Goal: Task Accomplishment & Management: Complete application form

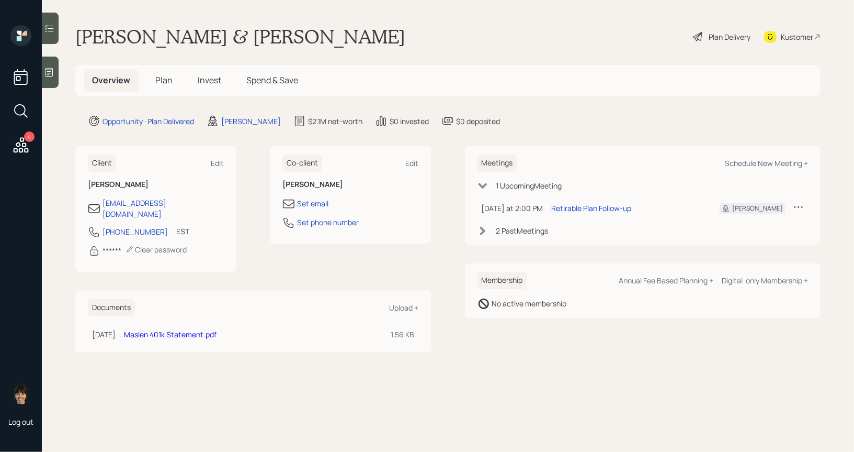
click at [168, 77] on span "Plan" at bounding box center [163, 80] width 17 height 12
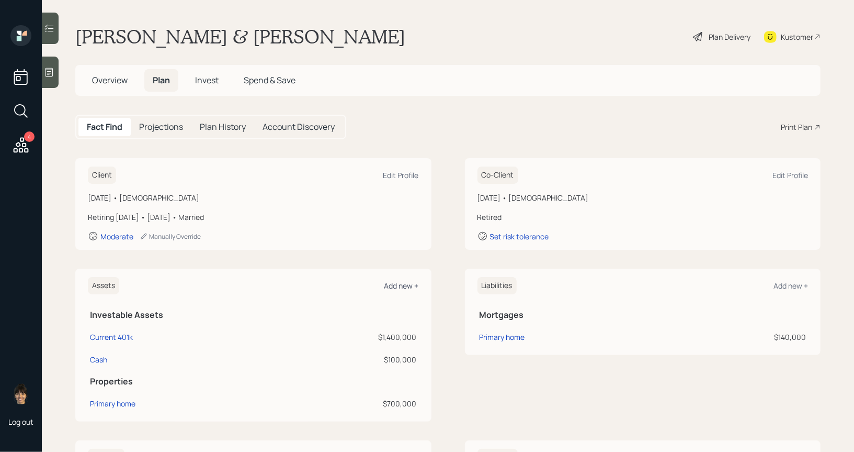
click at [399, 285] on div "Add new +" at bounding box center [402, 285] width 35 height 10
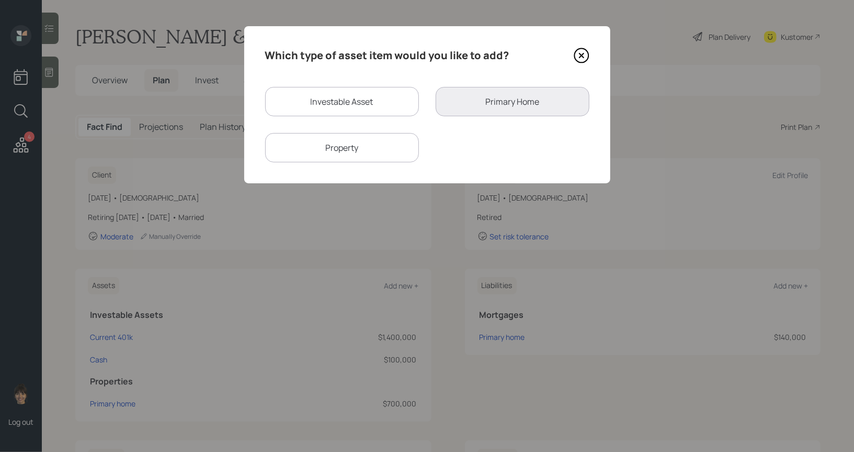
click at [337, 97] on div "Investable Asset" at bounding box center [342, 101] width 154 height 29
select select "taxable"
select select "balanced"
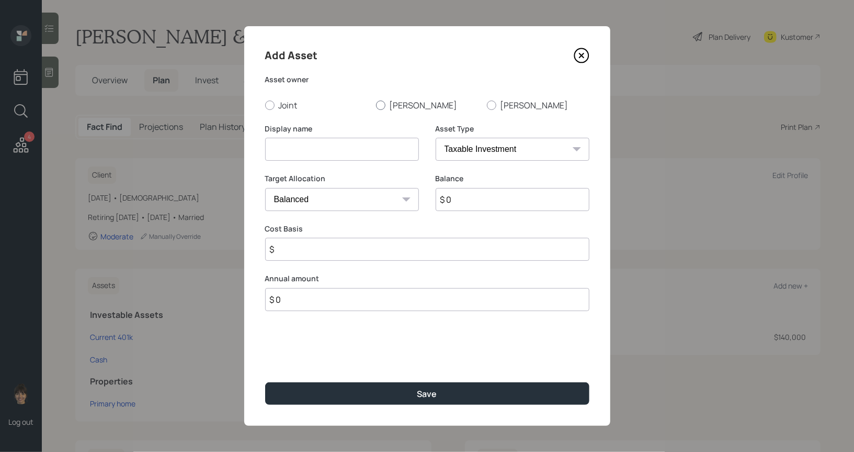
click at [379, 104] on div at bounding box center [380, 104] width 9 height 9
click at [376, 105] on input "[PERSON_NAME]" at bounding box center [376, 105] width 1 height 1
radio input "true"
click at [367, 153] on input at bounding box center [342, 149] width 154 height 23
type input "Emergency Savings"
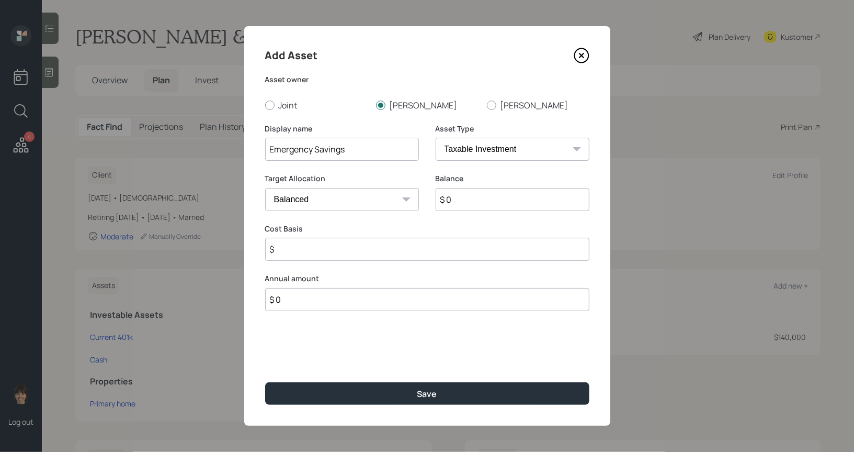
click at [502, 155] on select "SEP IRA IRA Roth IRA 401(k) Roth 401(k) 403(b) Roth 403(b) 457(b) Roth 457(b) H…" at bounding box center [513, 149] width 154 height 23
select select "emergency_fund"
click at [436, 138] on select "SEP IRA IRA Roth IRA 401(k) Roth 401(k) 403(b) Roth 403(b) 457(b) Roth 457(b) H…" at bounding box center [513, 149] width 154 height 23
click at [471, 204] on input "$ 0" at bounding box center [427, 199] width 324 height 23
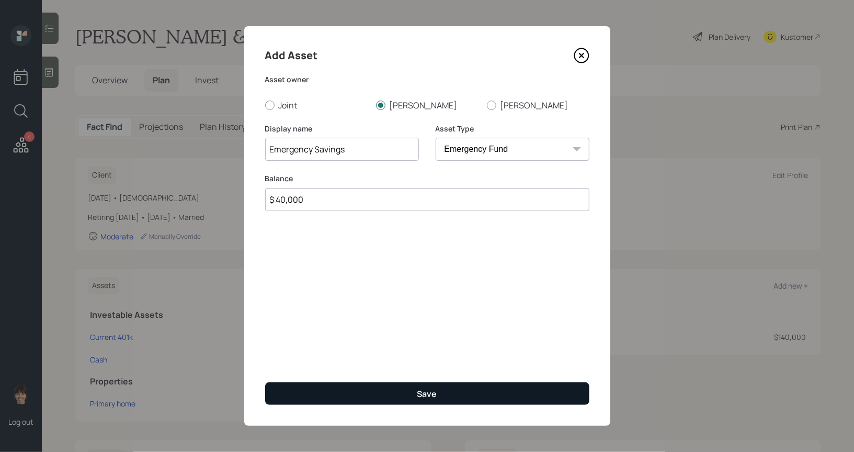
type input "$ 40,000"
click at [457, 389] on button "Save" at bounding box center [427, 393] width 324 height 23
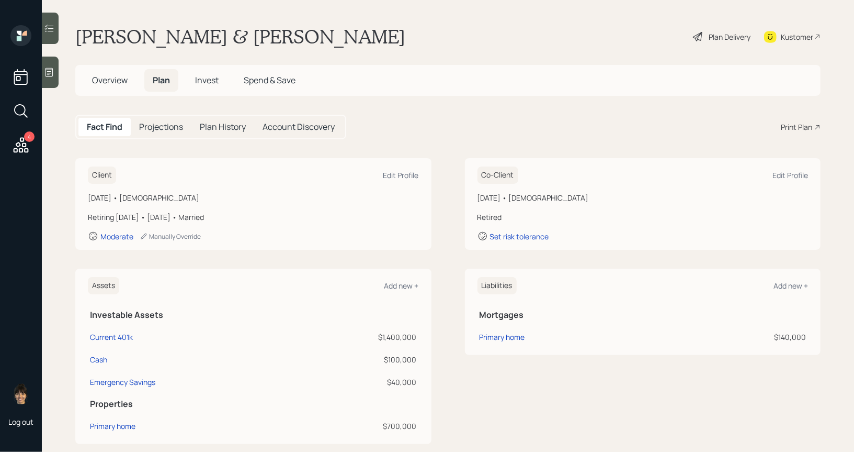
scroll to position [34, 0]
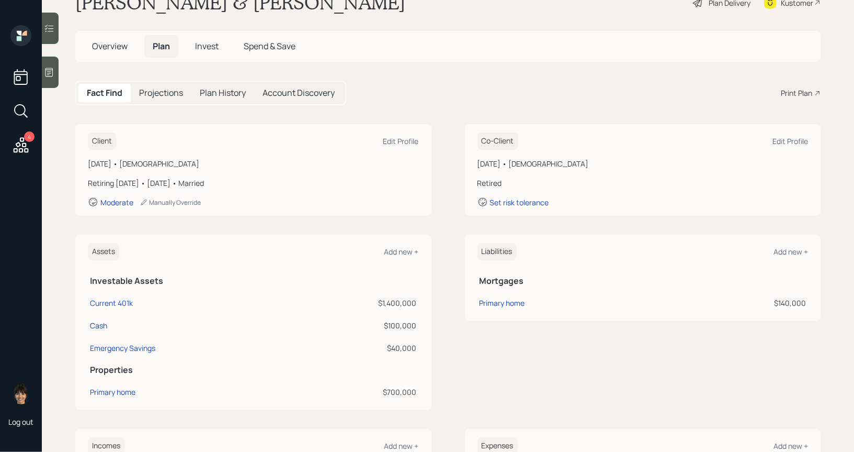
click at [98, 321] on div "Cash" at bounding box center [98, 325] width 17 height 11
select select "taxable"
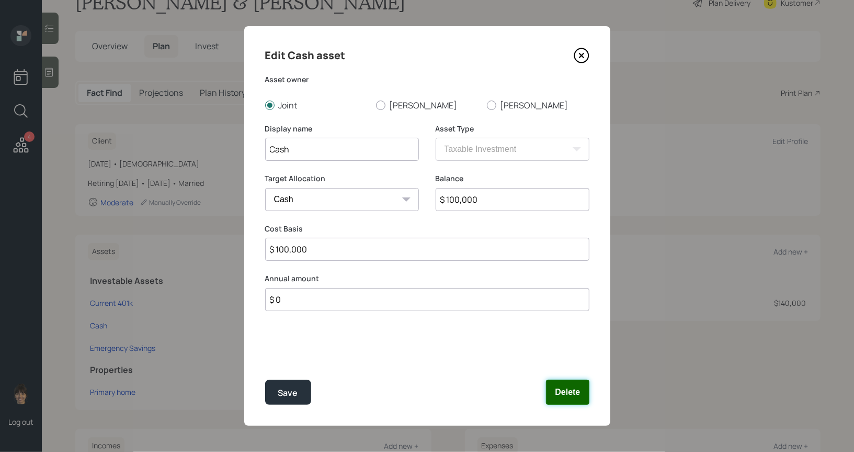
click at [568, 392] on button "Delete" at bounding box center [567, 391] width 43 height 25
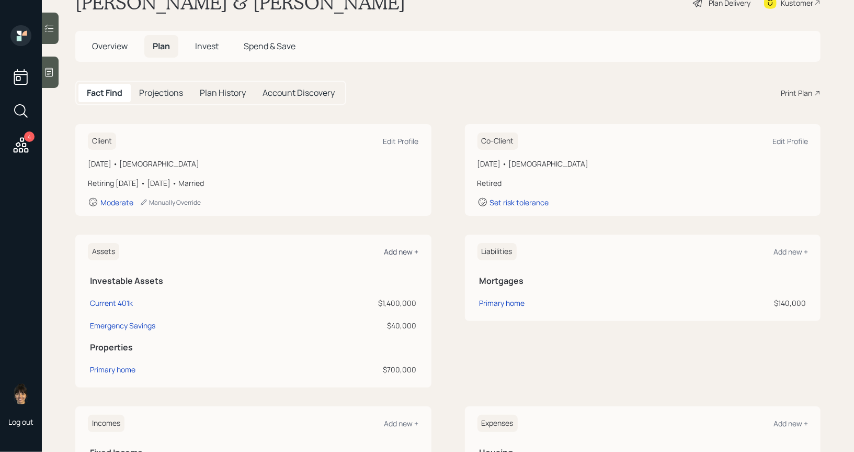
click at [407, 249] on div "Add new +" at bounding box center [402, 251] width 35 height 10
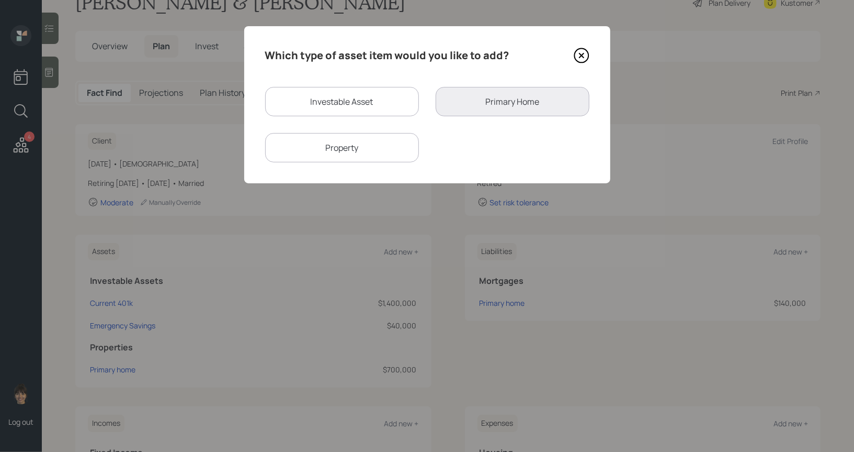
click at [335, 114] on div "Investable Asset" at bounding box center [342, 101] width 154 height 29
select select "taxable"
select select "balanced"
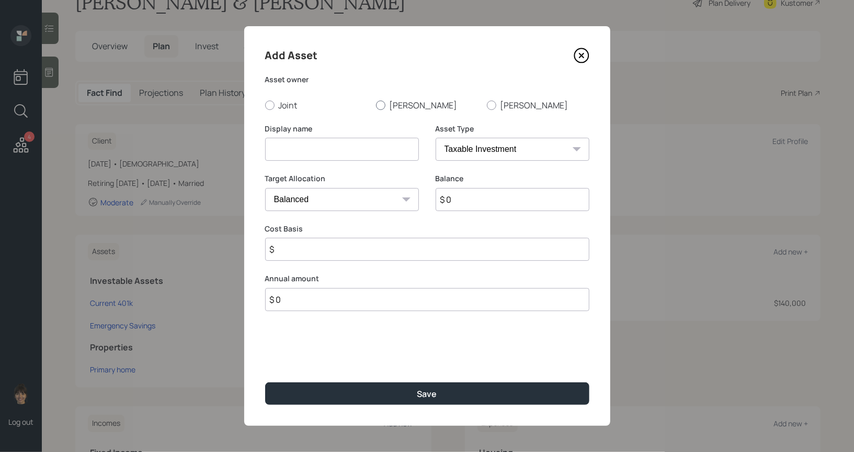
click at [381, 105] on div at bounding box center [380, 104] width 9 height 9
click at [376, 105] on input "Jim" at bounding box center [376, 105] width 1 height 1
radio input "true"
click at [365, 153] on input at bounding box center [342, 149] width 154 height 23
type input "Cash for Car Purchase"
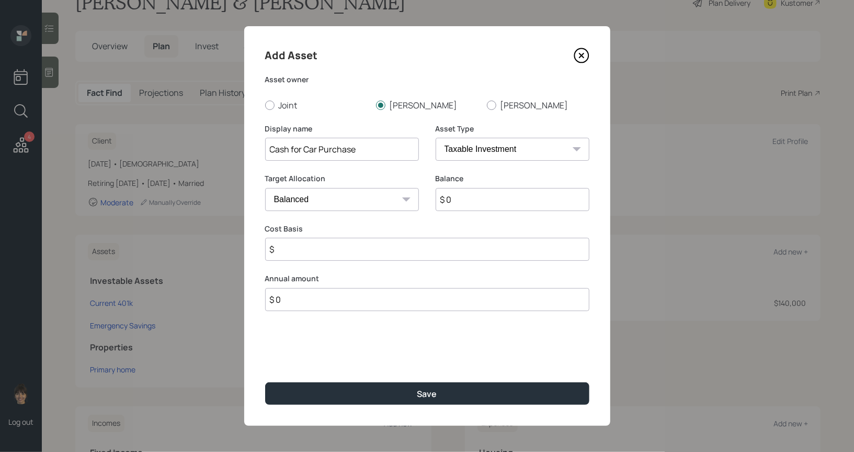
click at [500, 145] on select "SEP IRA IRA Roth IRA 401(k) Roth 401(k) 403(b) Roth 403(b) 457(b) Roth 457(b) H…" at bounding box center [513, 149] width 154 height 23
select select "emergency_fund"
click at [436, 138] on select "SEP IRA IRA Roth IRA 401(k) Roth 401(k) 403(b) Roth 403(b) 457(b) Roth 457(b) H…" at bounding box center [513, 149] width 154 height 23
click at [468, 205] on input "$ 0" at bounding box center [427, 199] width 324 height 23
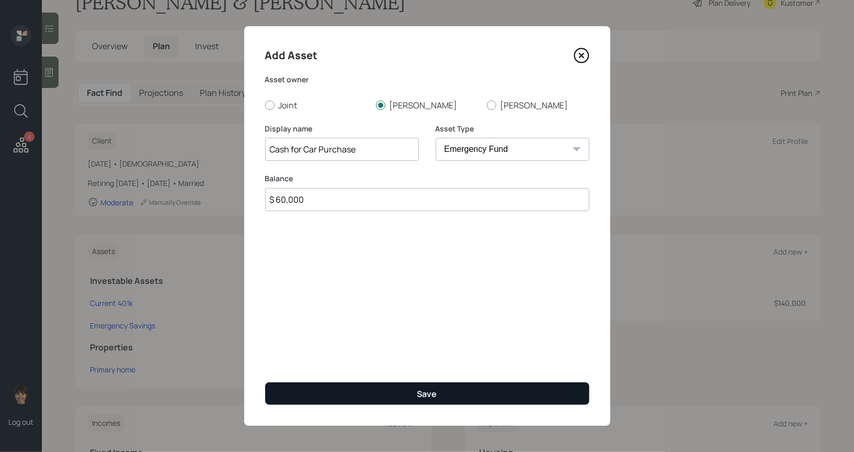
type input "$ 60,000"
click at [447, 392] on button "Save" at bounding box center [427, 393] width 324 height 23
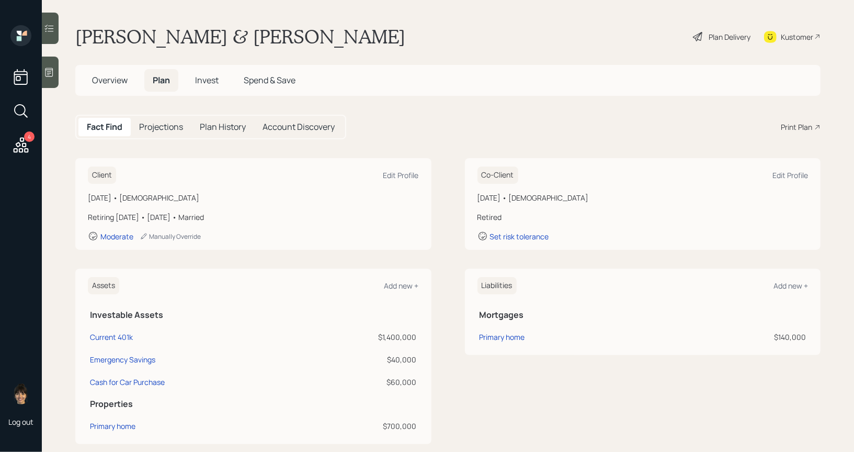
click at [715, 37] on div "Plan Delivery" at bounding box center [730, 36] width 42 height 11
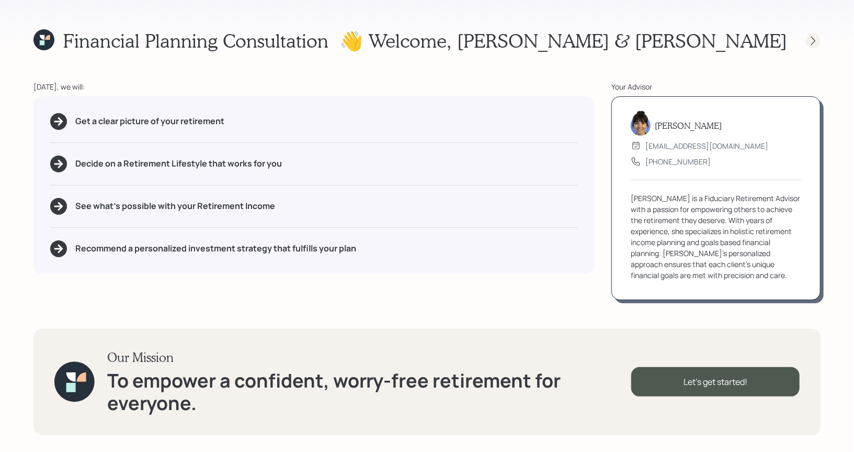
click at [815, 44] on icon at bounding box center [813, 41] width 10 height 10
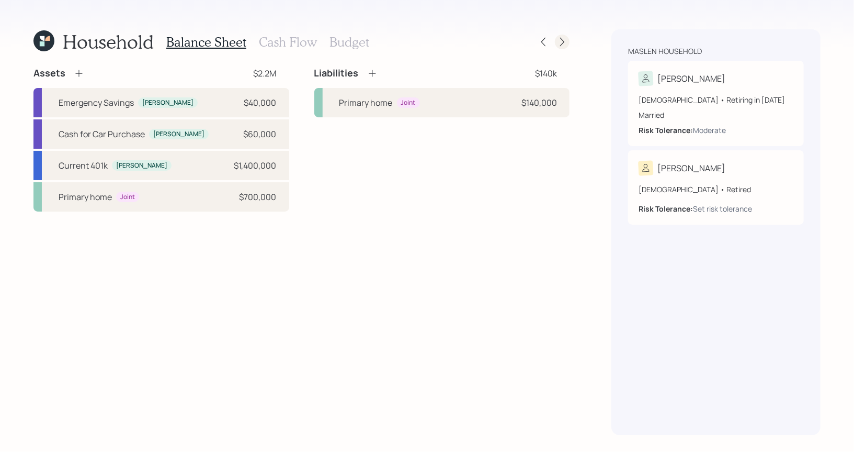
click at [564, 41] on icon at bounding box center [562, 42] width 10 height 10
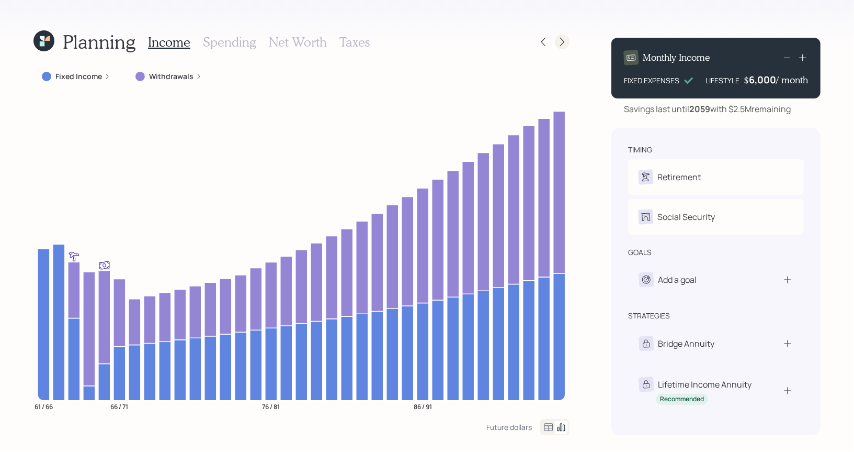
click at [560, 42] on icon at bounding box center [562, 42] width 10 height 10
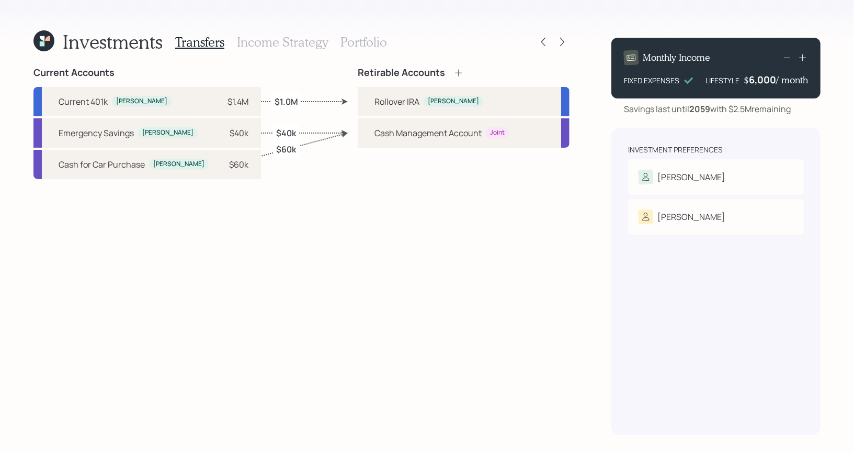
click at [369, 41] on h3 "Portfolio" at bounding box center [364, 42] width 47 height 15
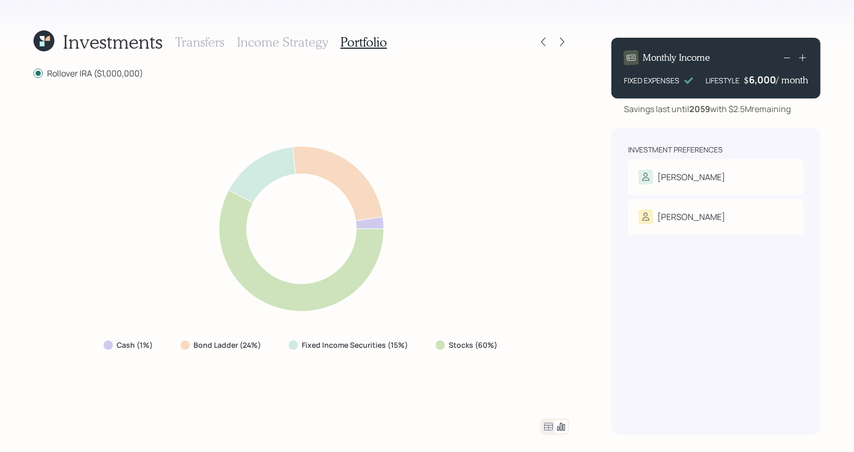
click at [44, 45] on icon at bounding box center [43, 40] width 21 height 21
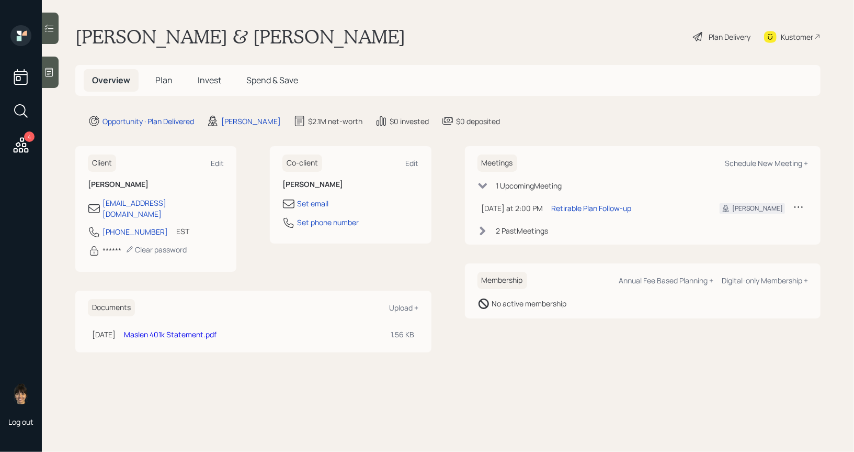
click at [163, 79] on span "Plan" at bounding box center [163, 80] width 17 height 12
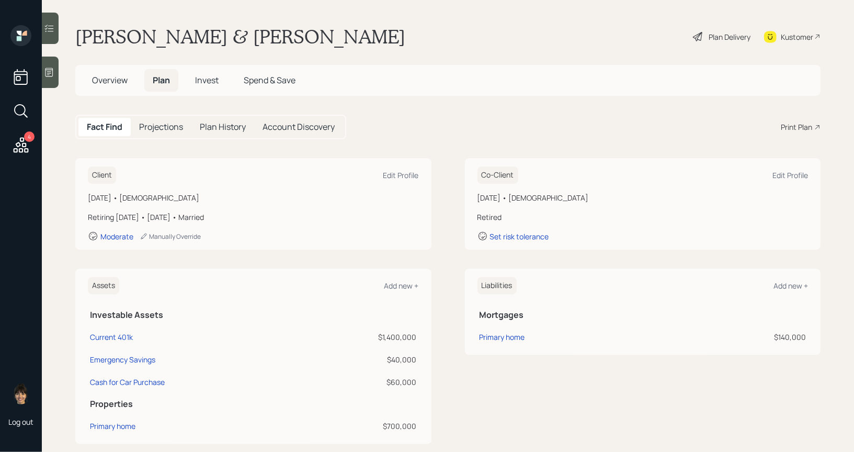
click at [692, 38] on icon at bounding box center [698, 36] width 13 height 13
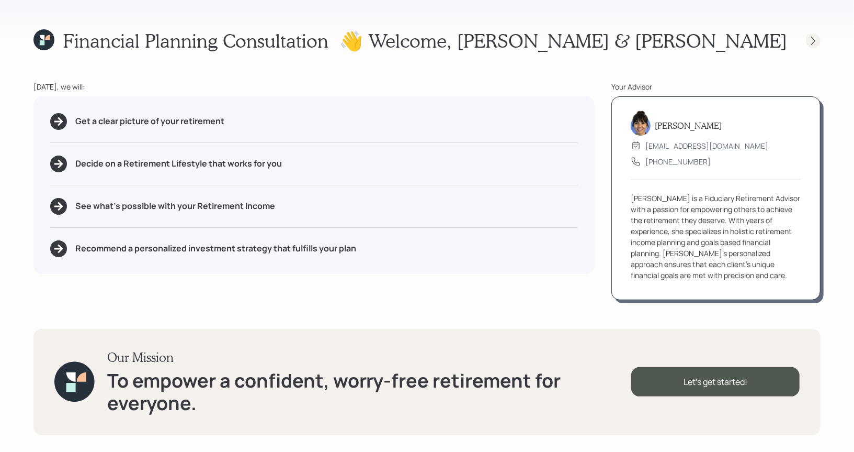
click at [813, 43] on icon at bounding box center [814, 40] width 4 height 9
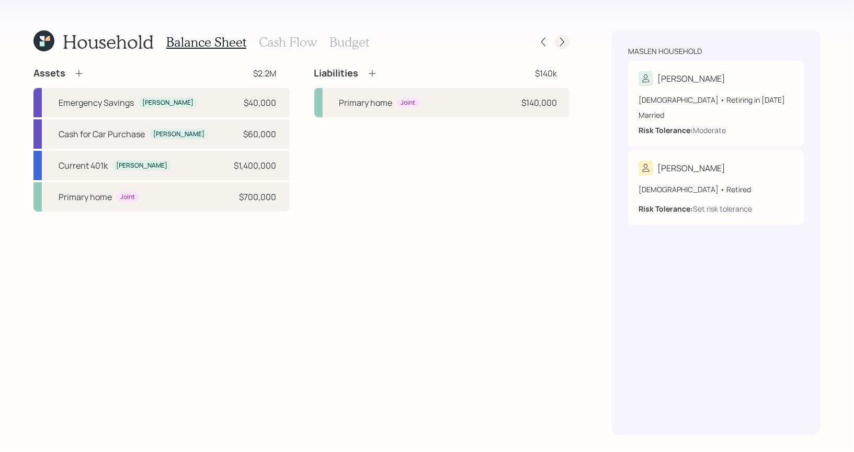
click at [560, 45] on icon at bounding box center [562, 42] width 10 height 10
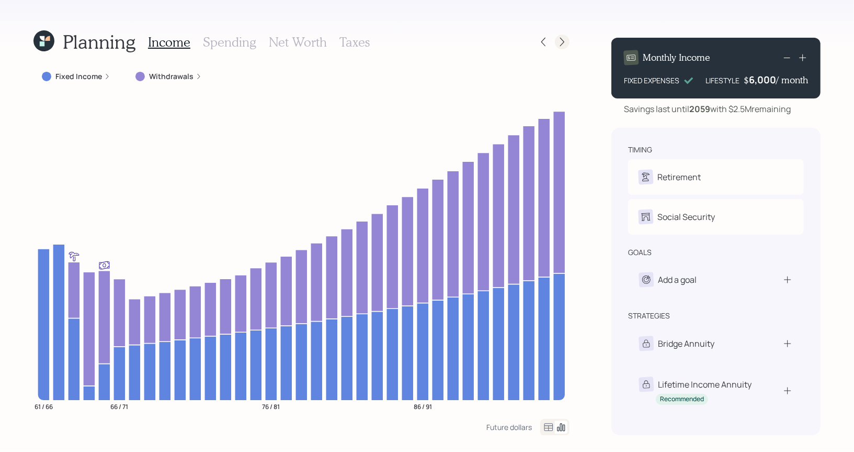
click at [561, 38] on icon at bounding box center [562, 42] width 10 height 10
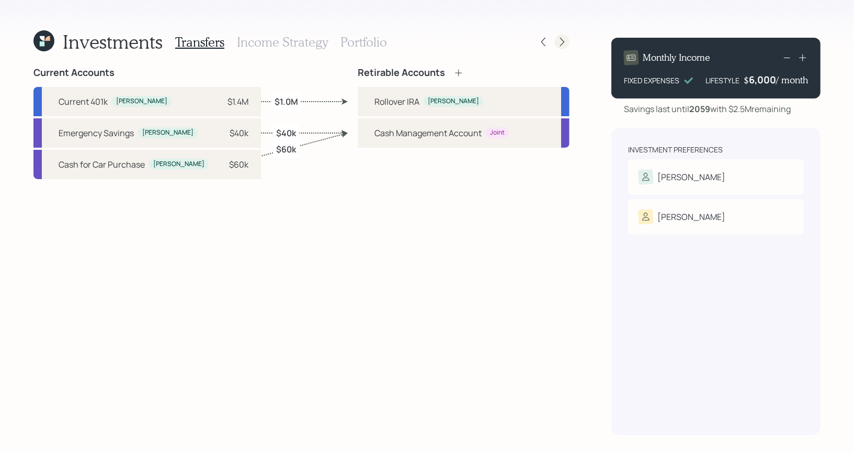
click at [563, 44] on icon at bounding box center [562, 42] width 10 height 10
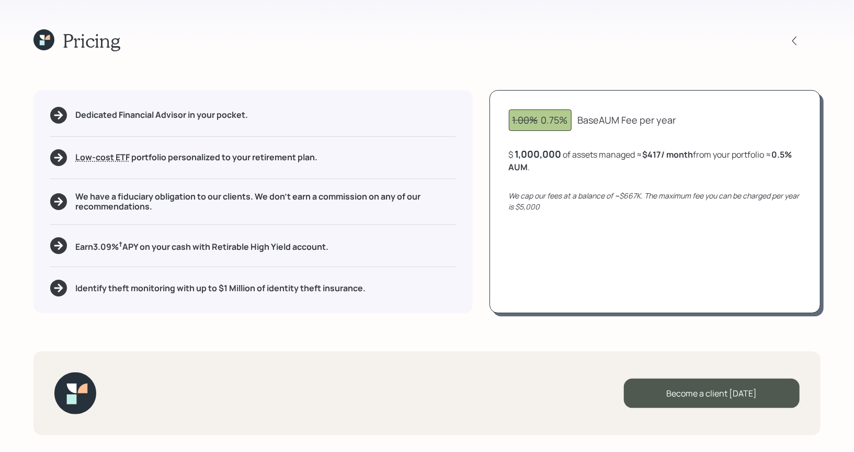
click at [39, 42] on icon at bounding box center [43, 39] width 21 height 21
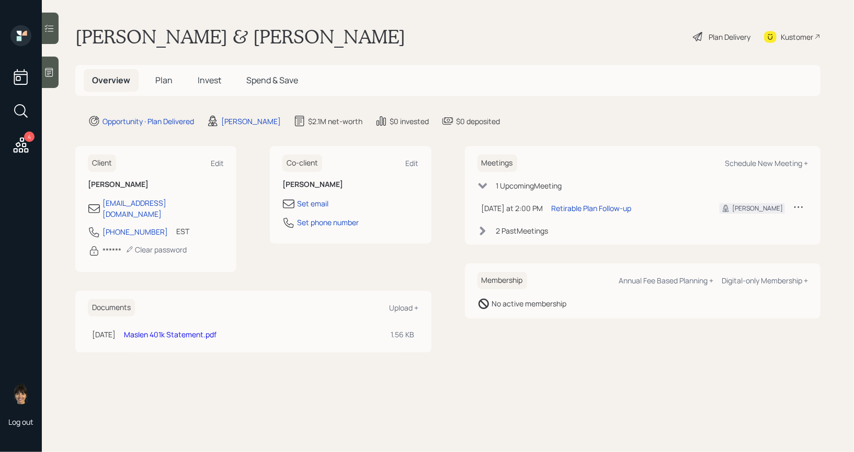
click at [162, 80] on span "Plan" at bounding box center [163, 80] width 17 height 12
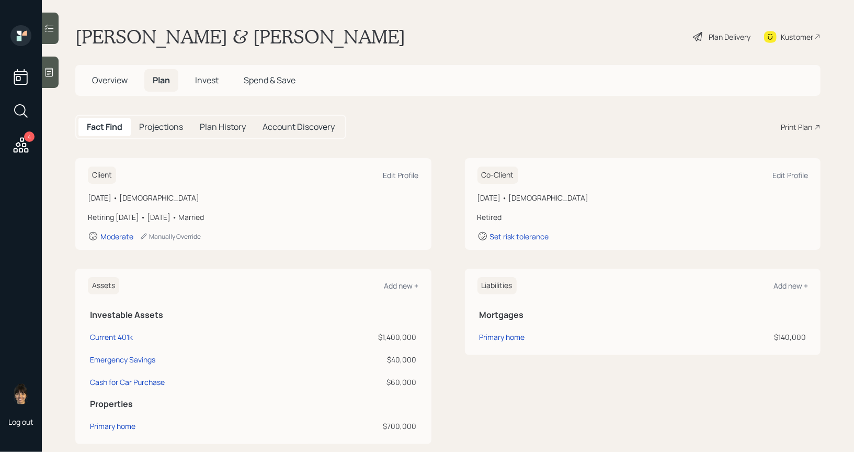
click at [709, 37] on div "Plan Delivery" at bounding box center [730, 36] width 42 height 11
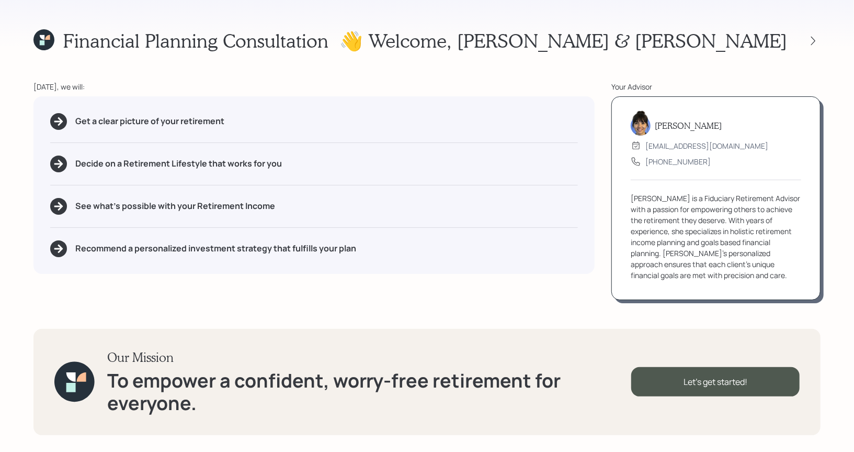
click at [721, 33] on h1 "👋 Welcome , Jim & Linda" at bounding box center [564, 40] width 448 height 23
click at [45, 38] on icon at bounding box center [47, 37] width 5 height 5
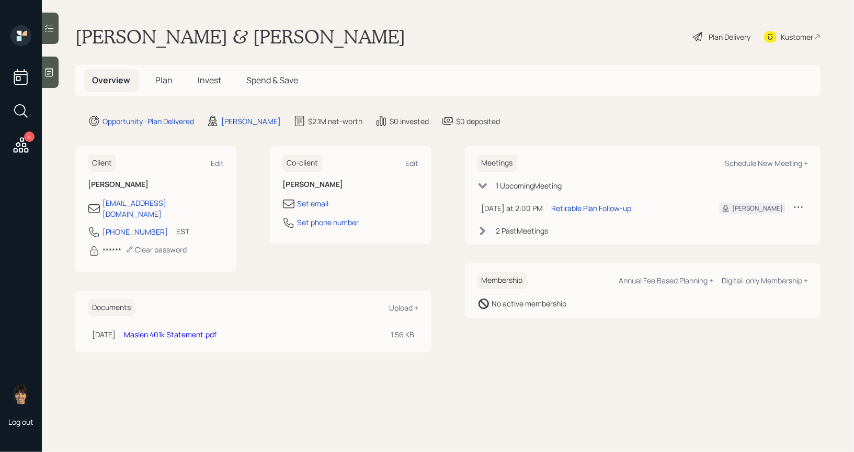
click at [165, 78] on span "Plan" at bounding box center [163, 80] width 17 height 12
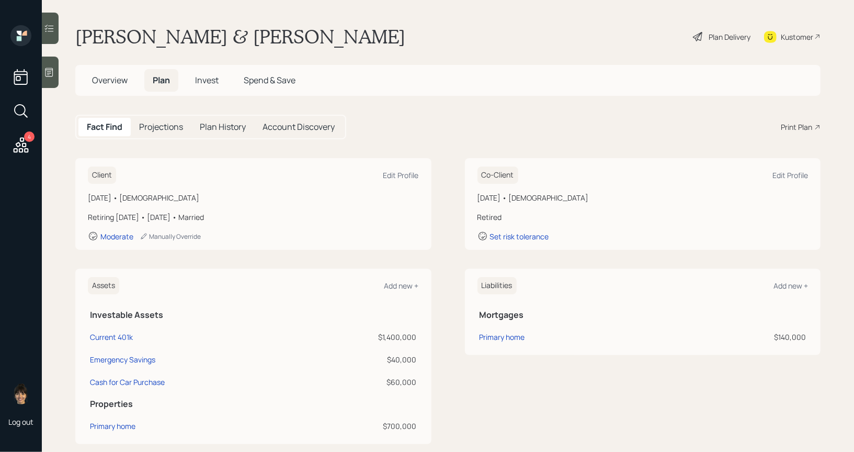
click at [716, 40] on div "Plan Delivery" at bounding box center [730, 36] width 42 height 11
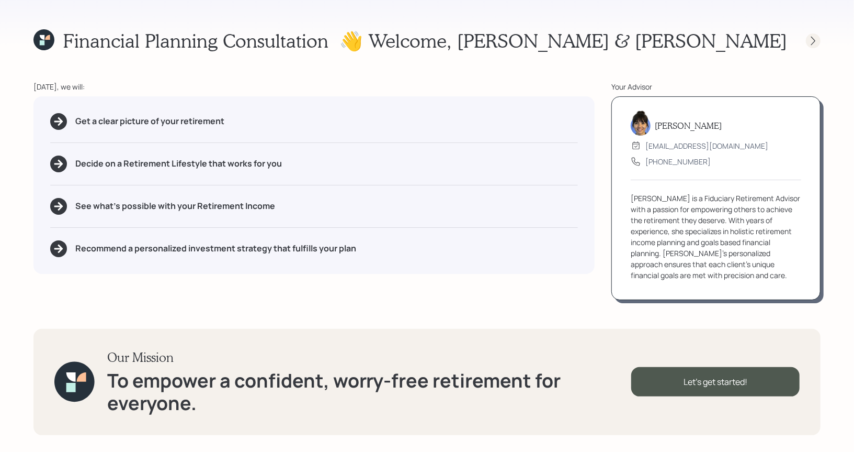
click at [814, 40] on icon at bounding box center [813, 41] width 10 height 10
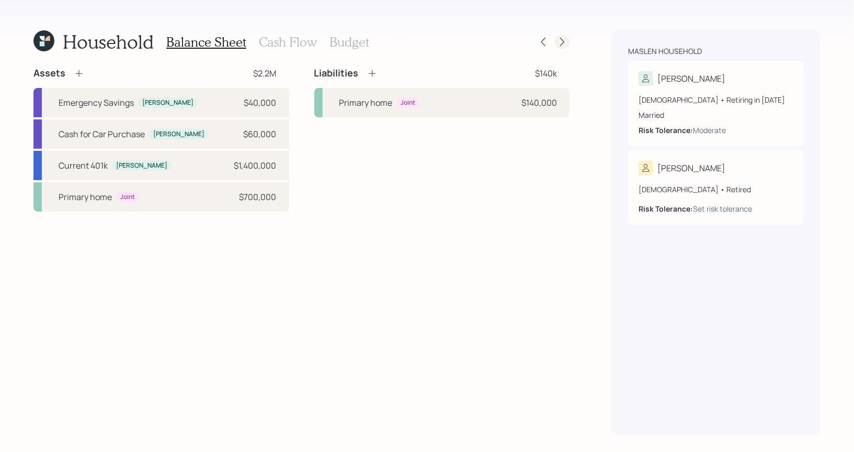
click at [565, 43] on icon at bounding box center [562, 42] width 10 height 10
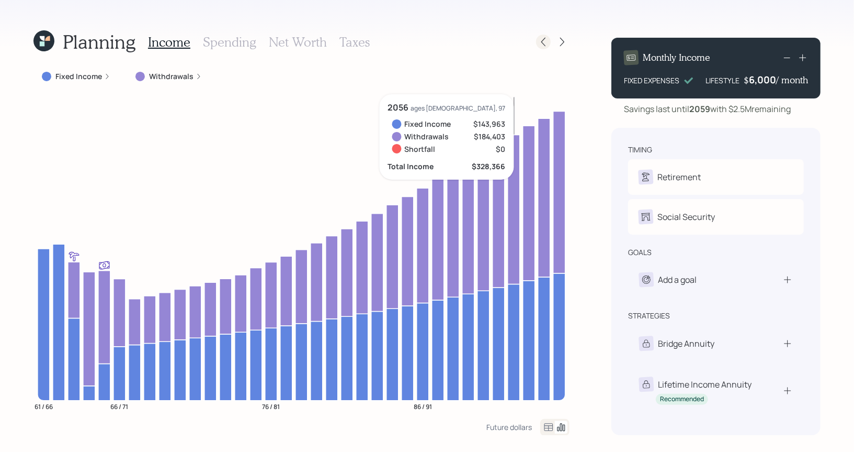
click at [544, 42] on icon at bounding box center [543, 42] width 10 height 10
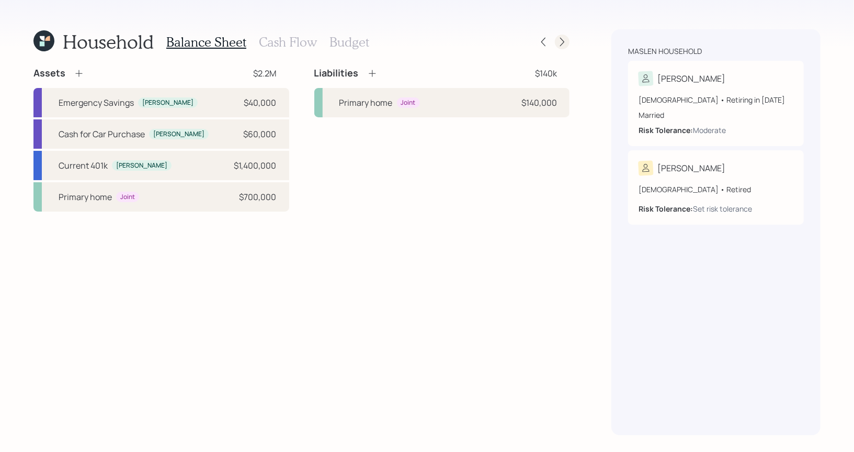
click at [558, 41] on icon at bounding box center [562, 42] width 10 height 10
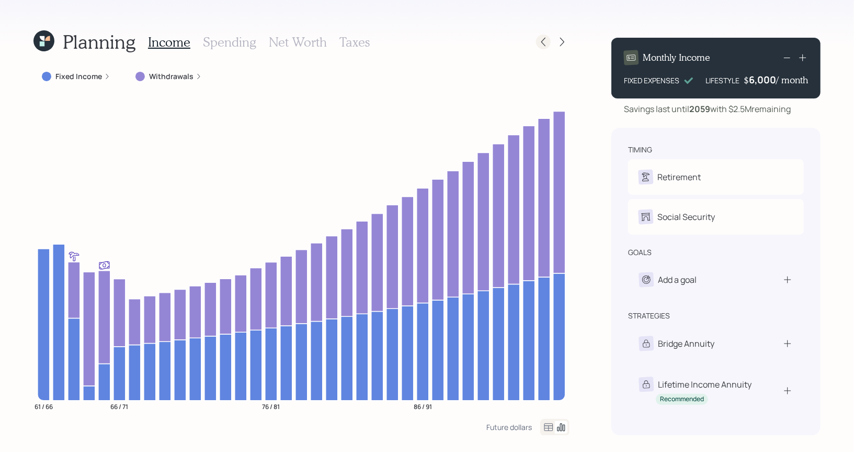
click at [548, 41] on icon at bounding box center [543, 42] width 10 height 10
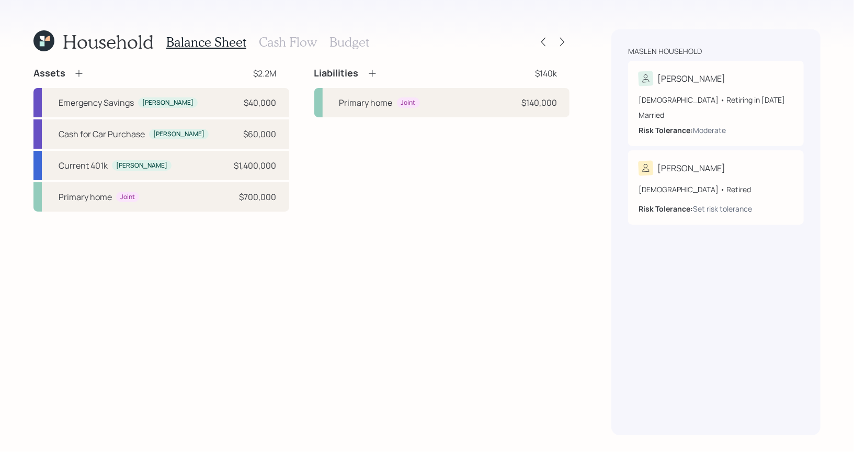
click at [263, 44] on h3 "Cash Flow" at bounding box center [288, 42] width 58 height 15
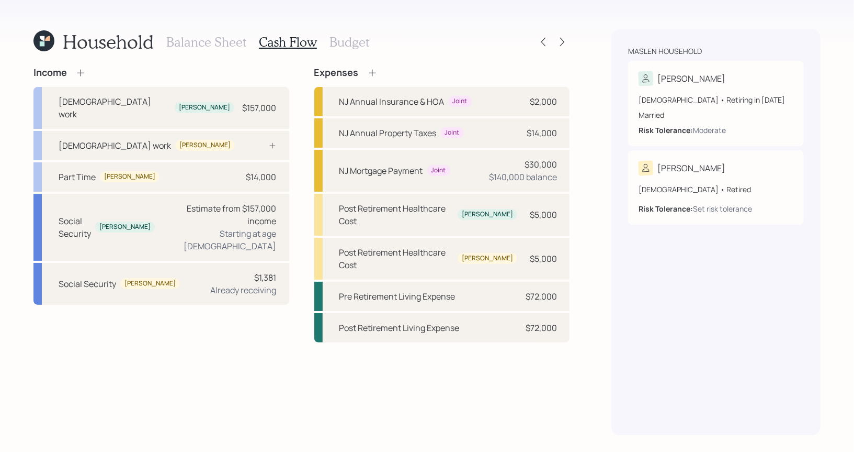
click at [372, 74] on icon at bounding box center [372, 73] width 10 height 10
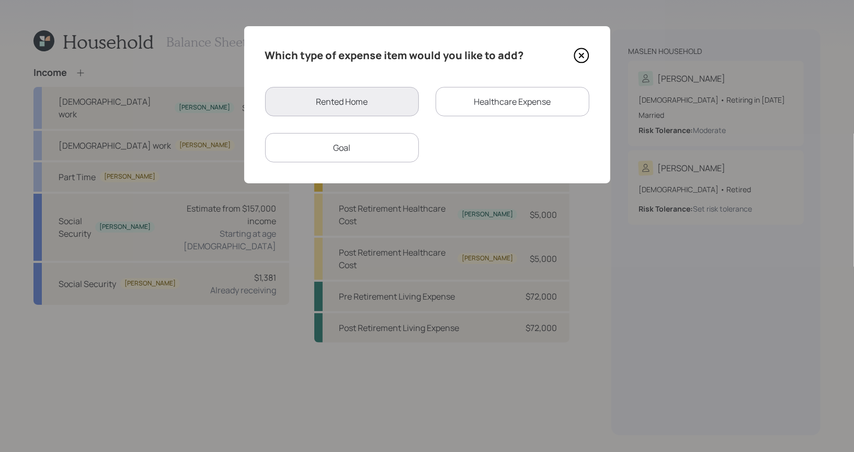
click at [492, 102] on div "Healthcare Expense" at bounding box center [513, 101] width 154 height 29
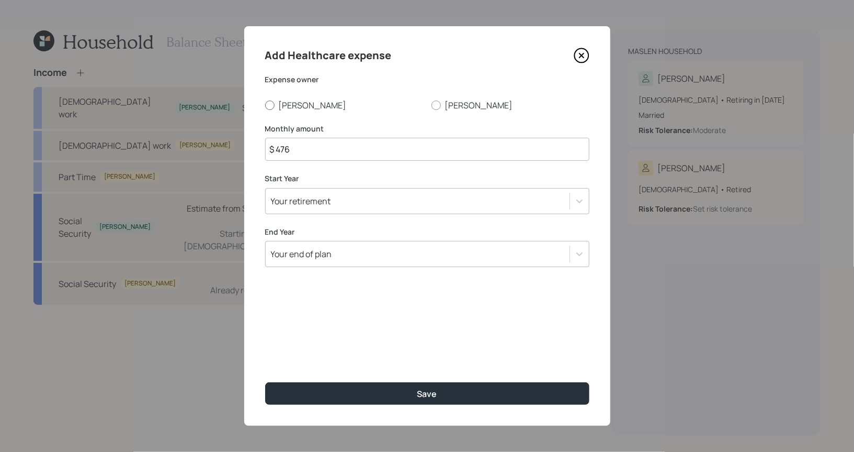
click at [267, 106] on div at bounding box center [269, 104] width 9 height 9
click at [265, 105] on input "Jim" at bounding box center [265, 105] width 1 height 1
radio input "true"
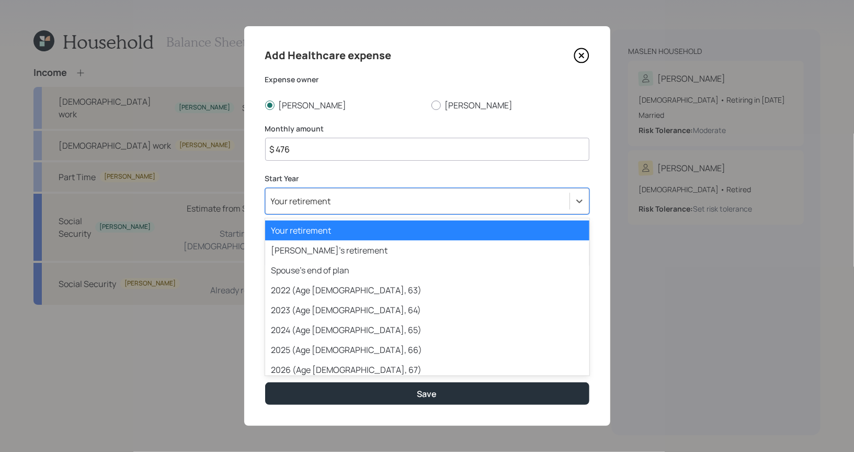
click at [301, 200] on div "Your retirement" at bounding box center [301, 201] width 60 height 12
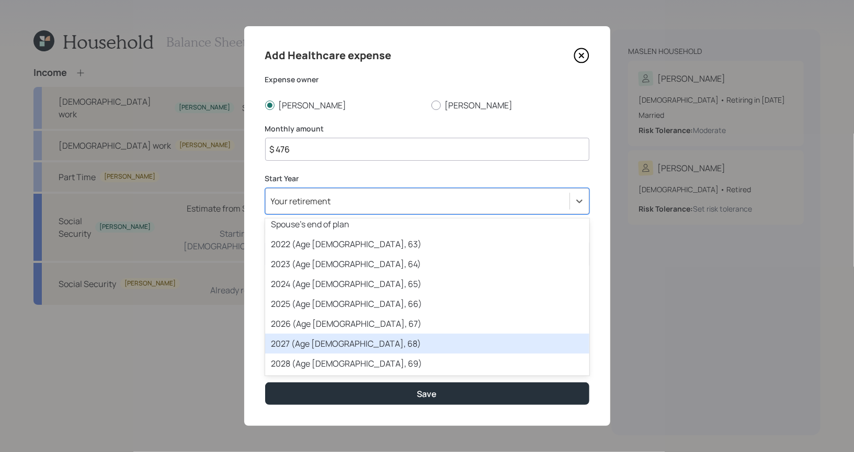
scroll to position [51, 0]
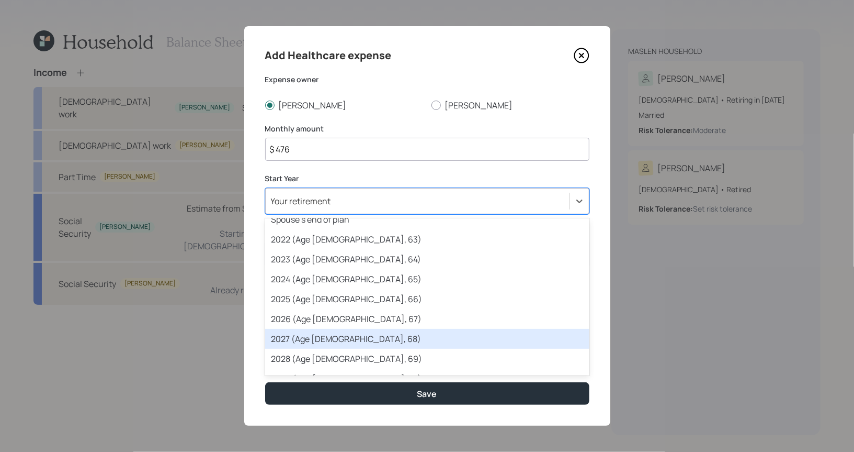
click at [298, 338] on div "2027 (Age 63, 68)" at bounding box center [427, 339] width 324 height 20
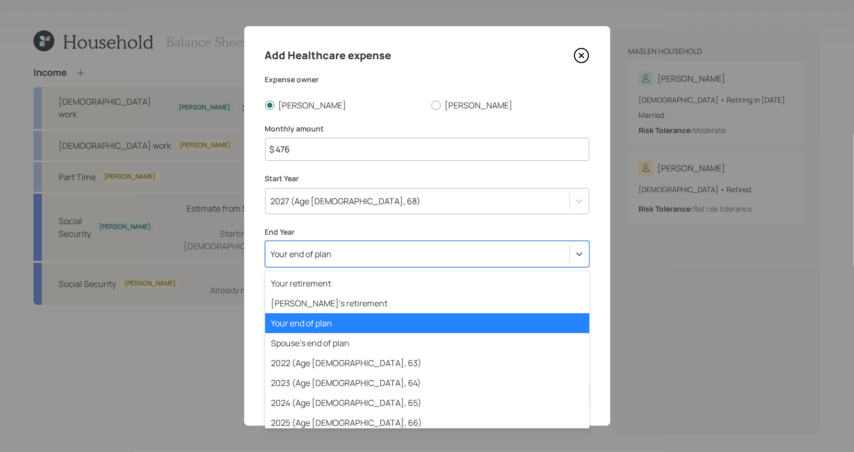
click at [307, 258] on div "Your end of plan" at bounding box center [301, 254] width 61 height 12
click at [303, 279] on div "Your retirement" at bounding box center [427, 283] width 324 height 20
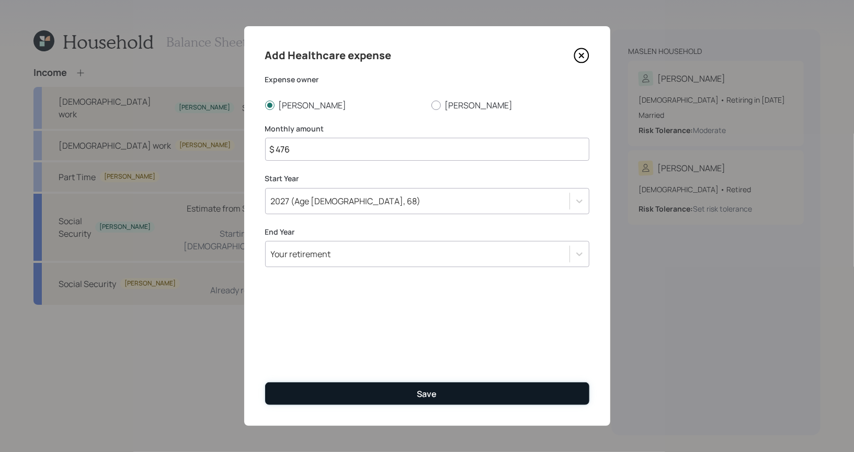
click at [333, 386] on button "Save" at bounding box center [427, 393] width 324 height 23
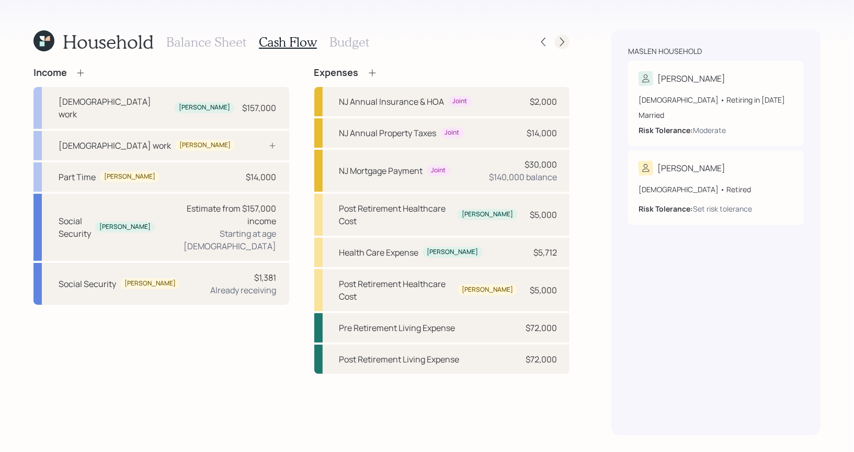
click at [566, 43] on icon at bounding box center [562, 42] width 10 height 10
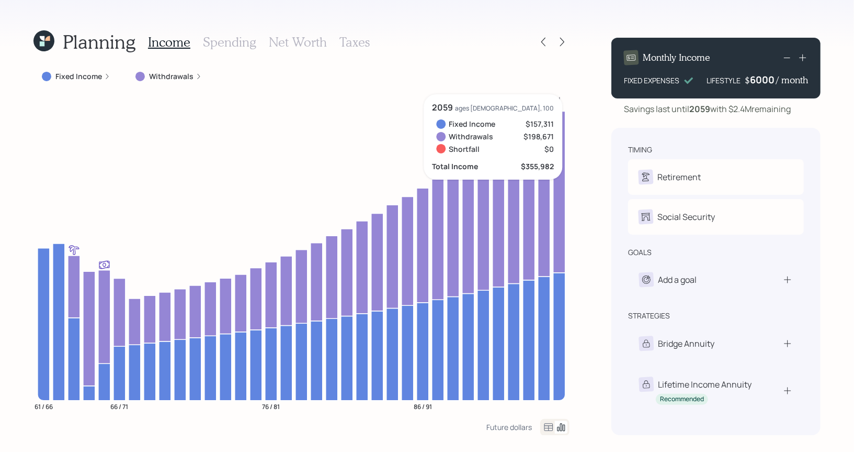
click at [752, 82] on div "6000" at bounding box center [763, 79] width 26 height 13
click at [839, 144] on div "Planning Income Spending Net Worth Taxes Fixed Income Withdrawals 61 / 66 66 / …" at bounding box center [427, 226] width 854 height 452
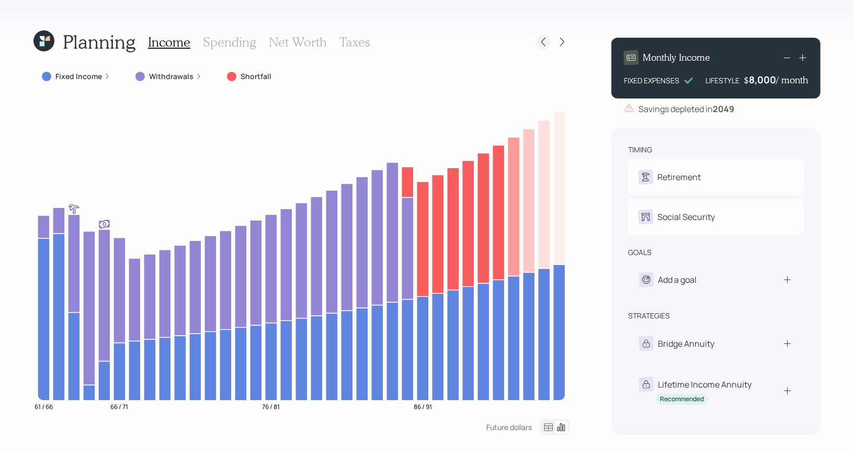
click at [548, 47] on icon at bounding box center [543, 42] width 10 height 10
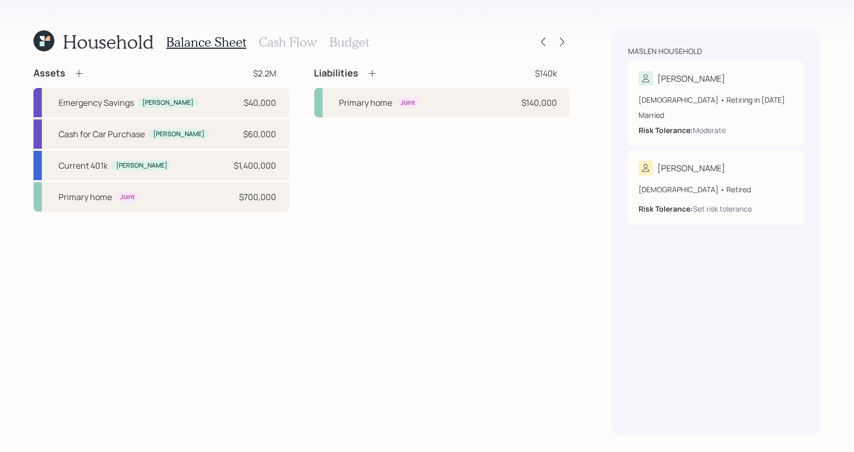
click at [345, 48] on h3 "Budget" at bounding box center [350, 42] width 40 height 15
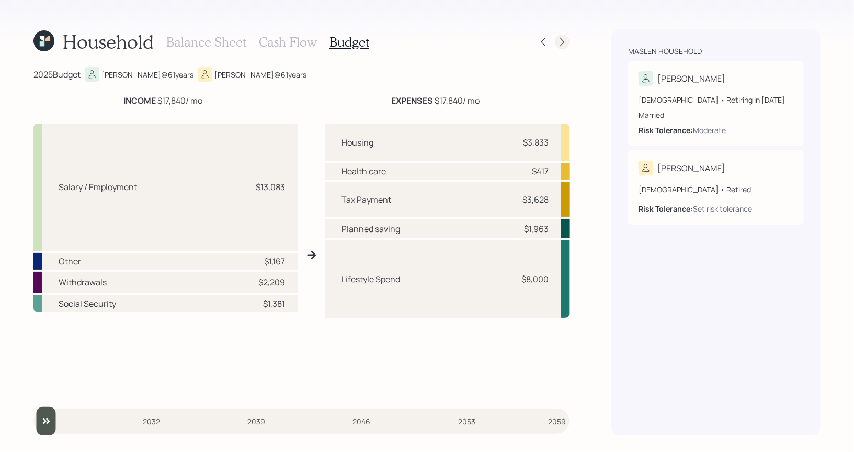
click at [562, 41] on icon at bounding box center [562, 42] width 10 height 10
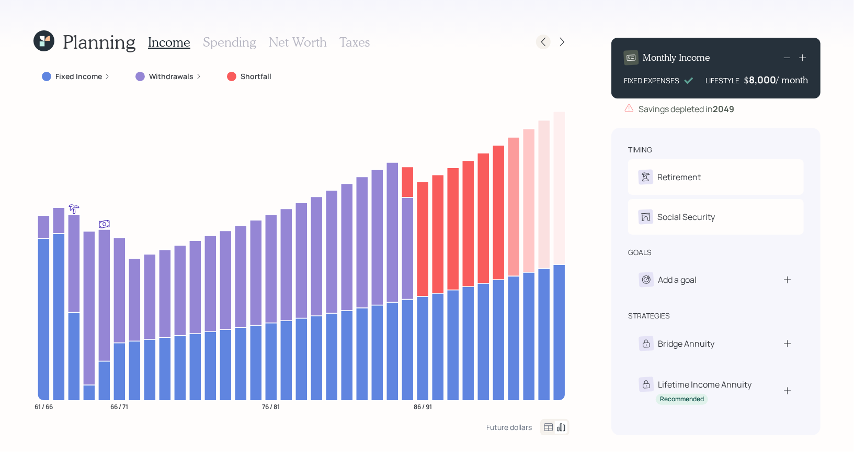
click at [548, 43] on icon at bounding box center [543, 42] width 10 height 10
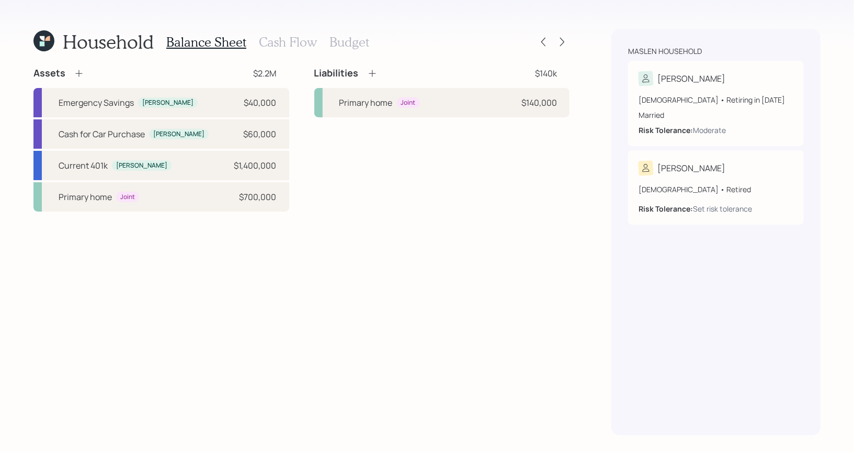
click at [271, 43] on h3 "Cash Flow" at bounding box center [288, 42] width 58 height 15
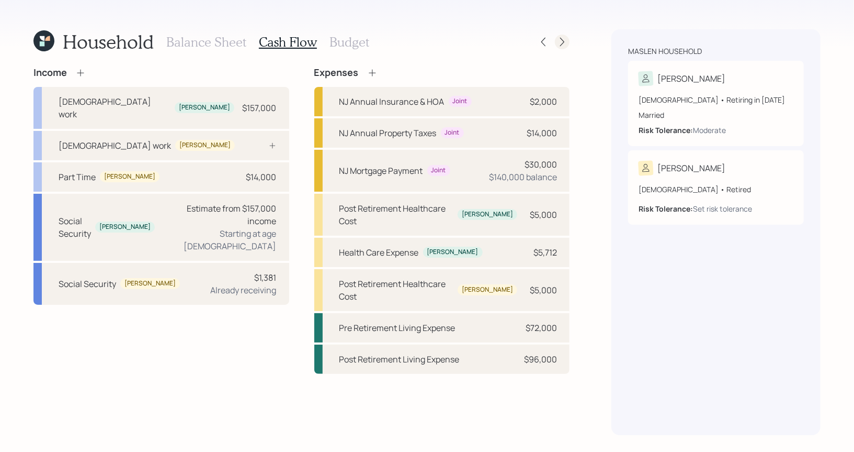
click at [564, 40] on icon at bounding box center [562, 42] width 10 height 10
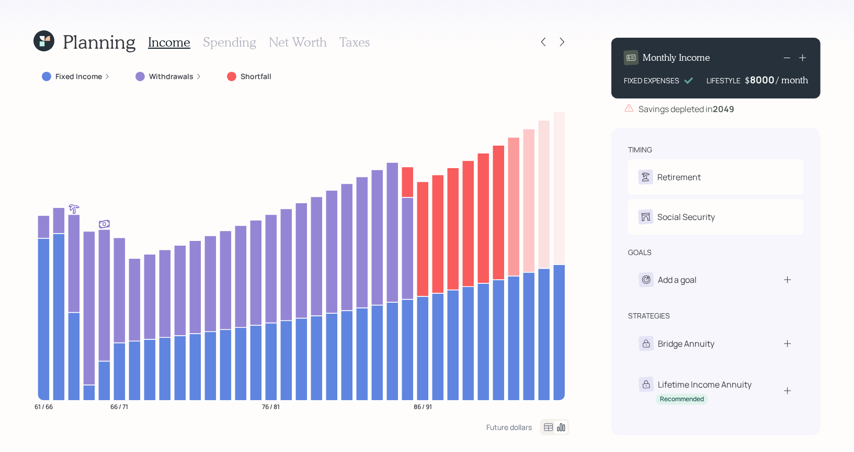
click at [753, 82] on div "8000" at bounding box center [763, 79] width 26 height 13
click at [842, 132] on div "Planning Income Spending Net Worth Taxes Fixed Income Withdrawals Shortfall 61 …" at bounding box center [427, 226] width 854 height 452
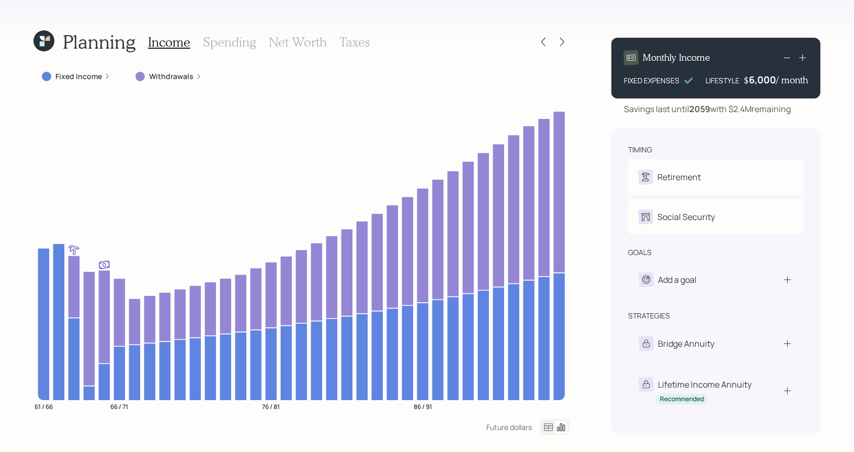
click at [45, 43] on icon at bounding box center [43, 40] width 21 height 21
